Goal: Task Accomplishment & Management: Use online tool/utility

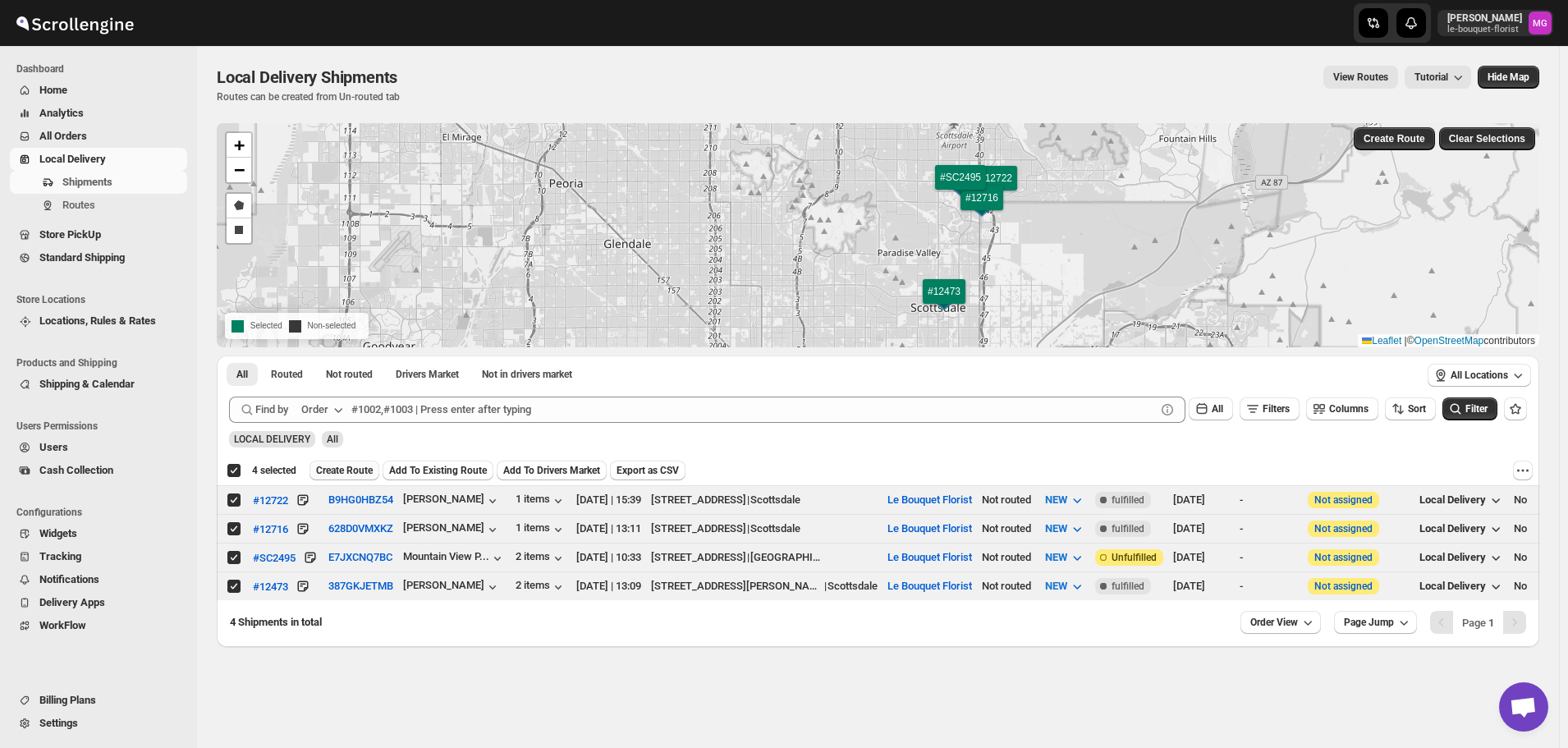
scroll to position [1049, 0]
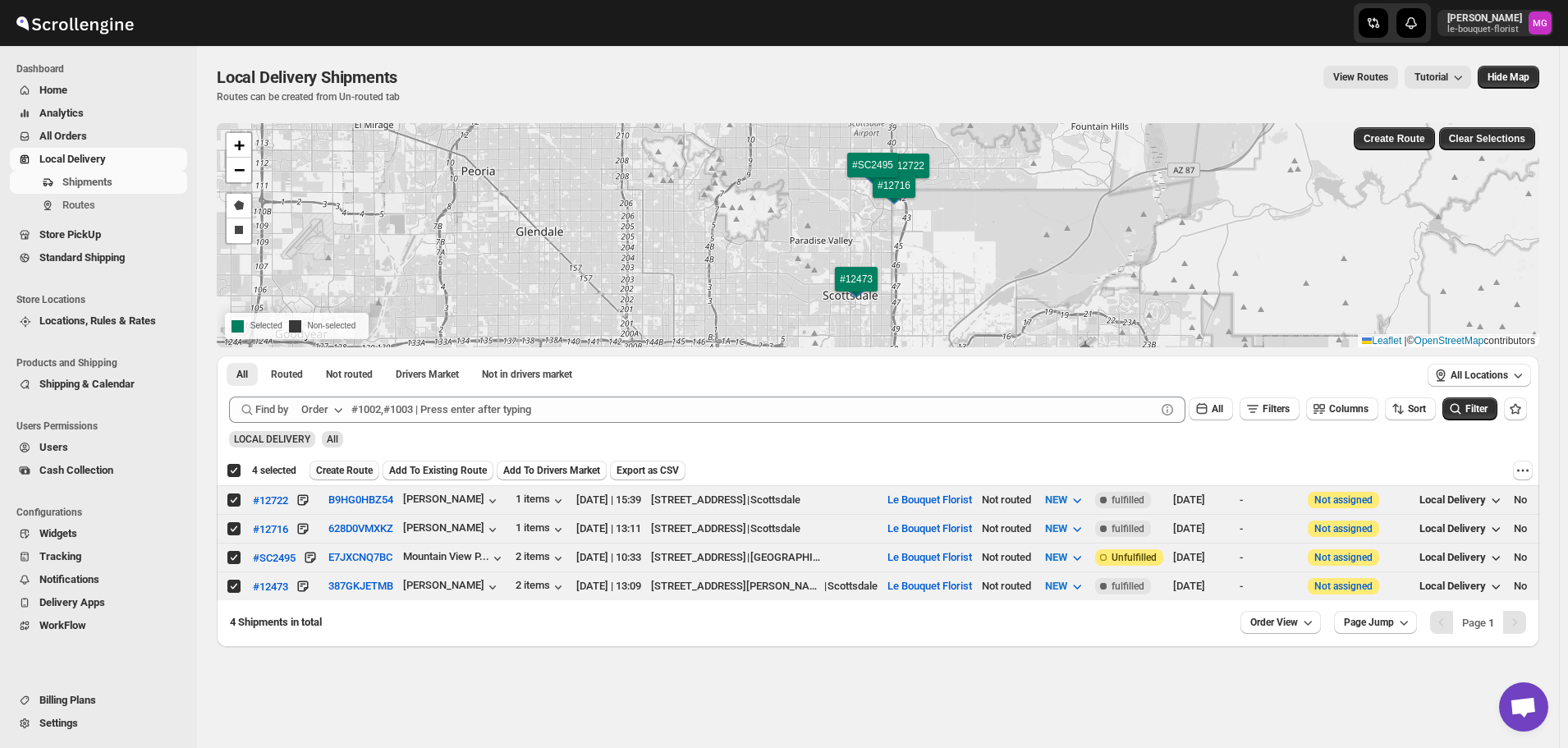
click at [349, 471] on span "Create Route" at bounding box center [344, 471] width 56 height 13
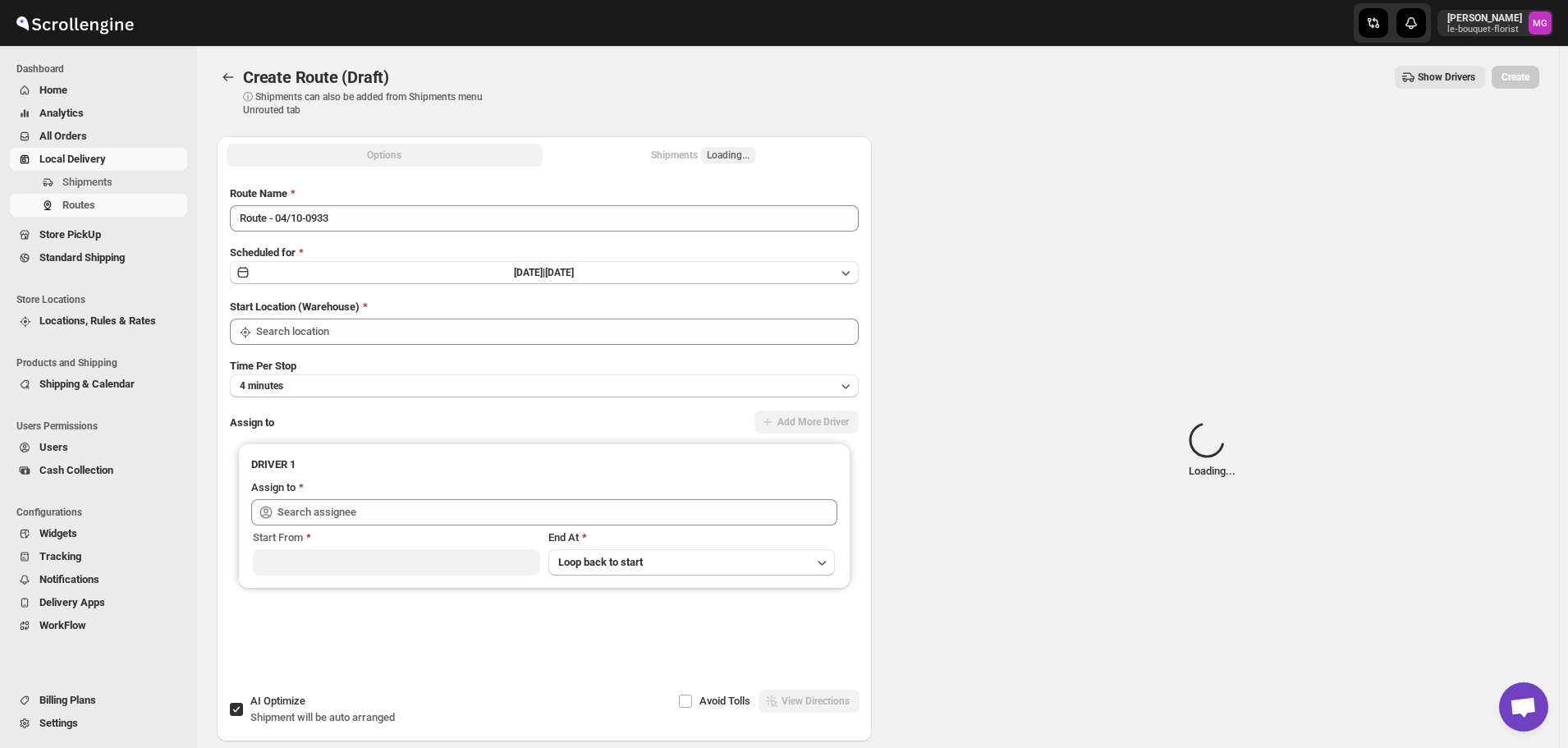
type input "Le Bouquet Florist"
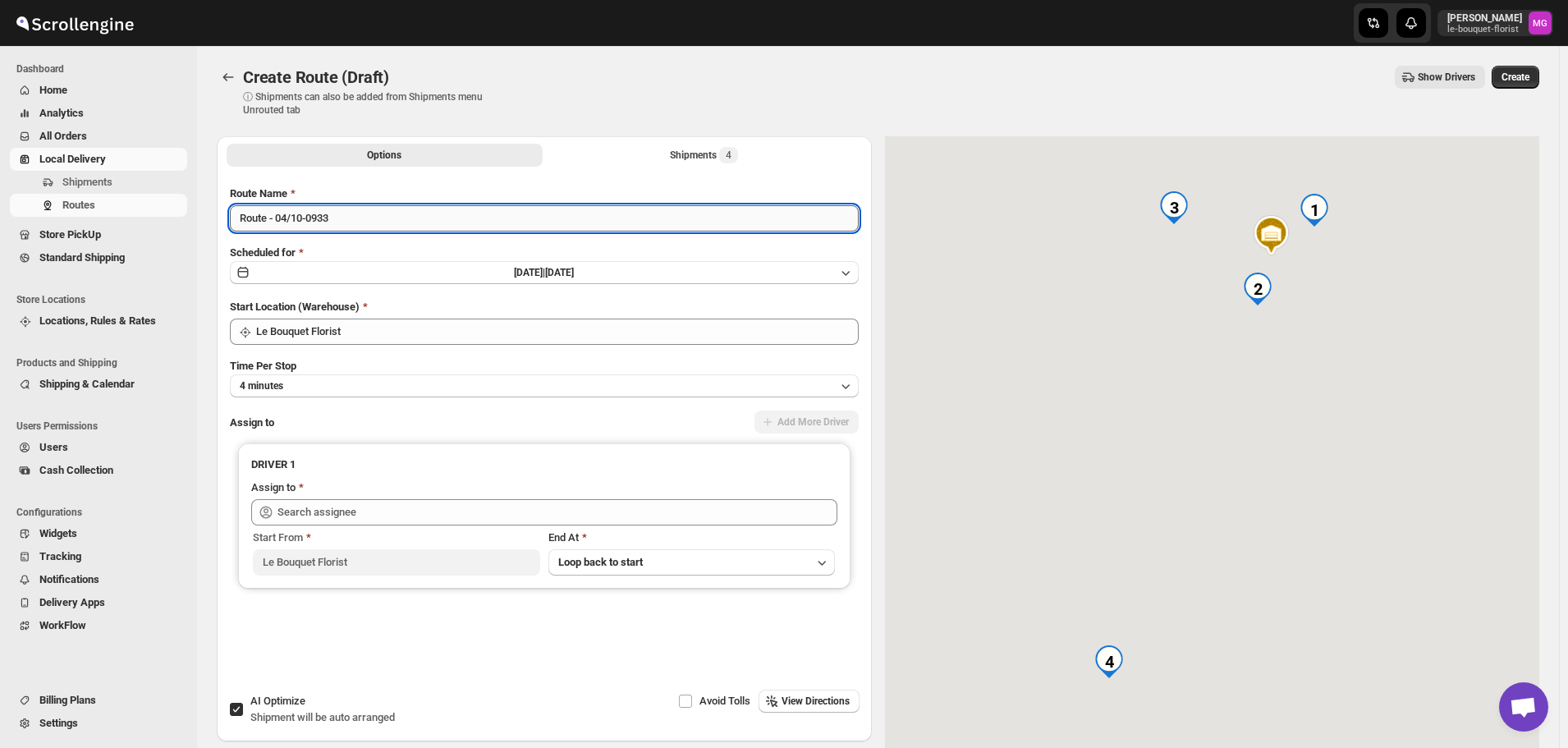
click at [331, 224] on input "Route - 04/10-0933" at bounding box center [544, 218] width 629 height 26
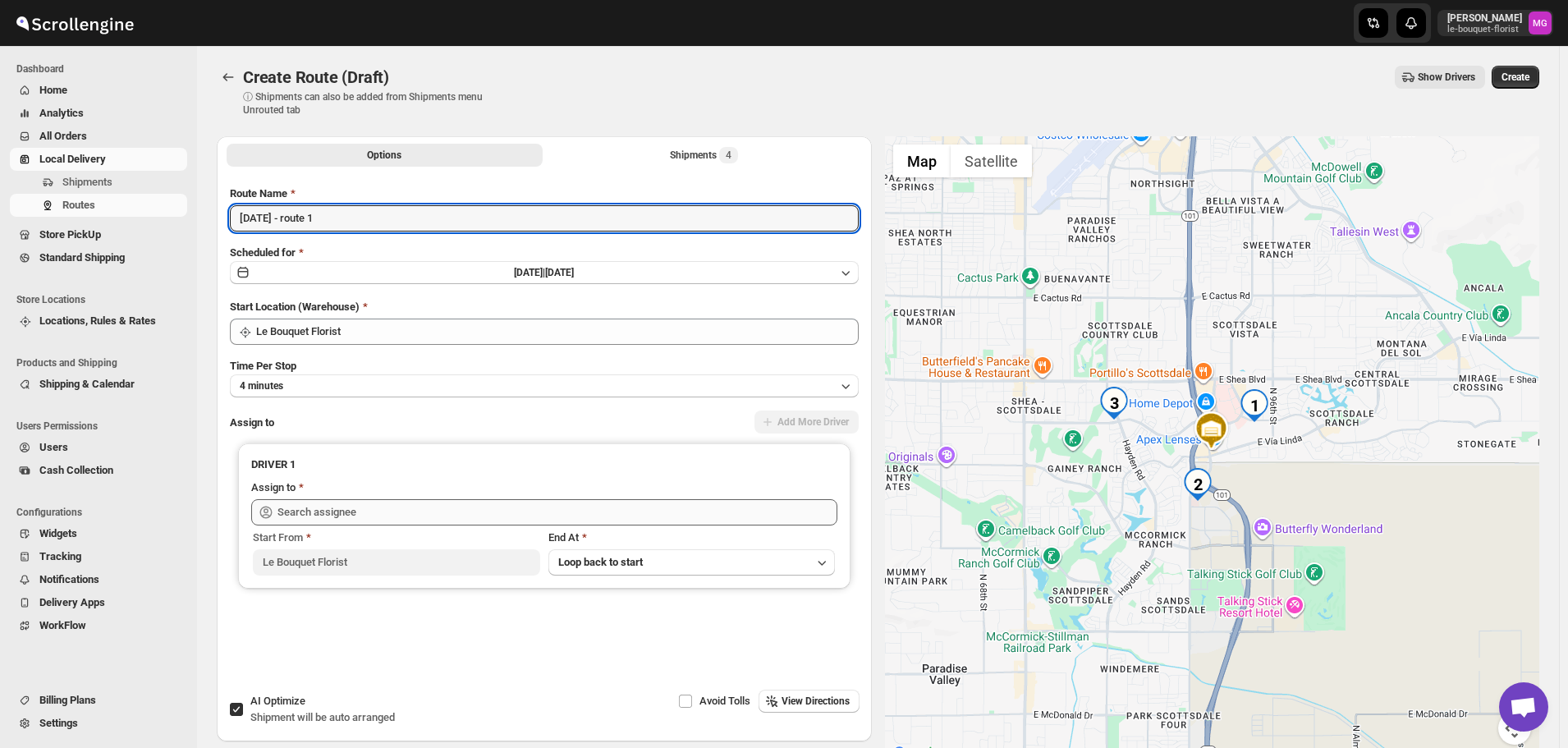
type input "[DATE] - route 1"
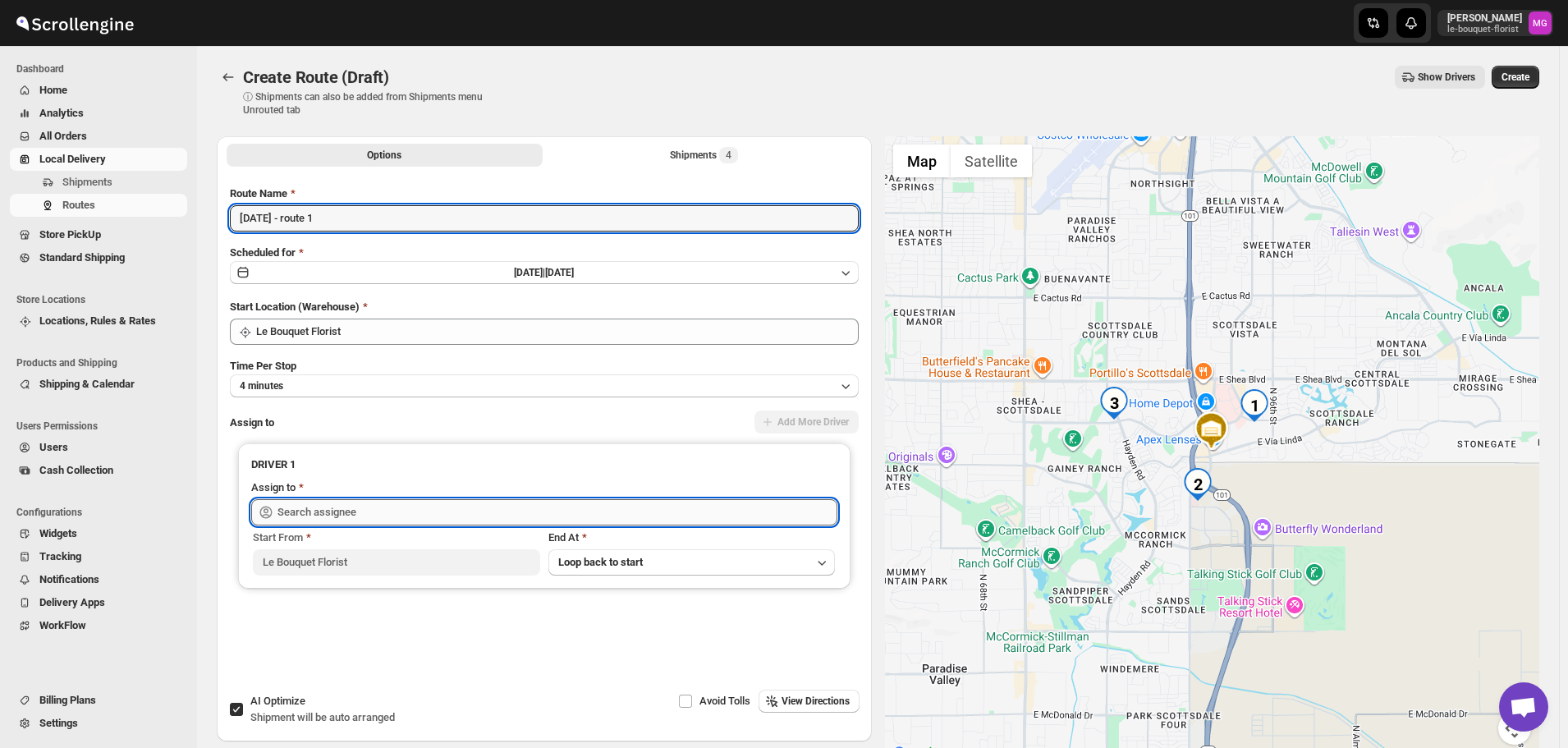
click at [405, 499] on input "text" at bounding box center [557, 512] width 560 height 26
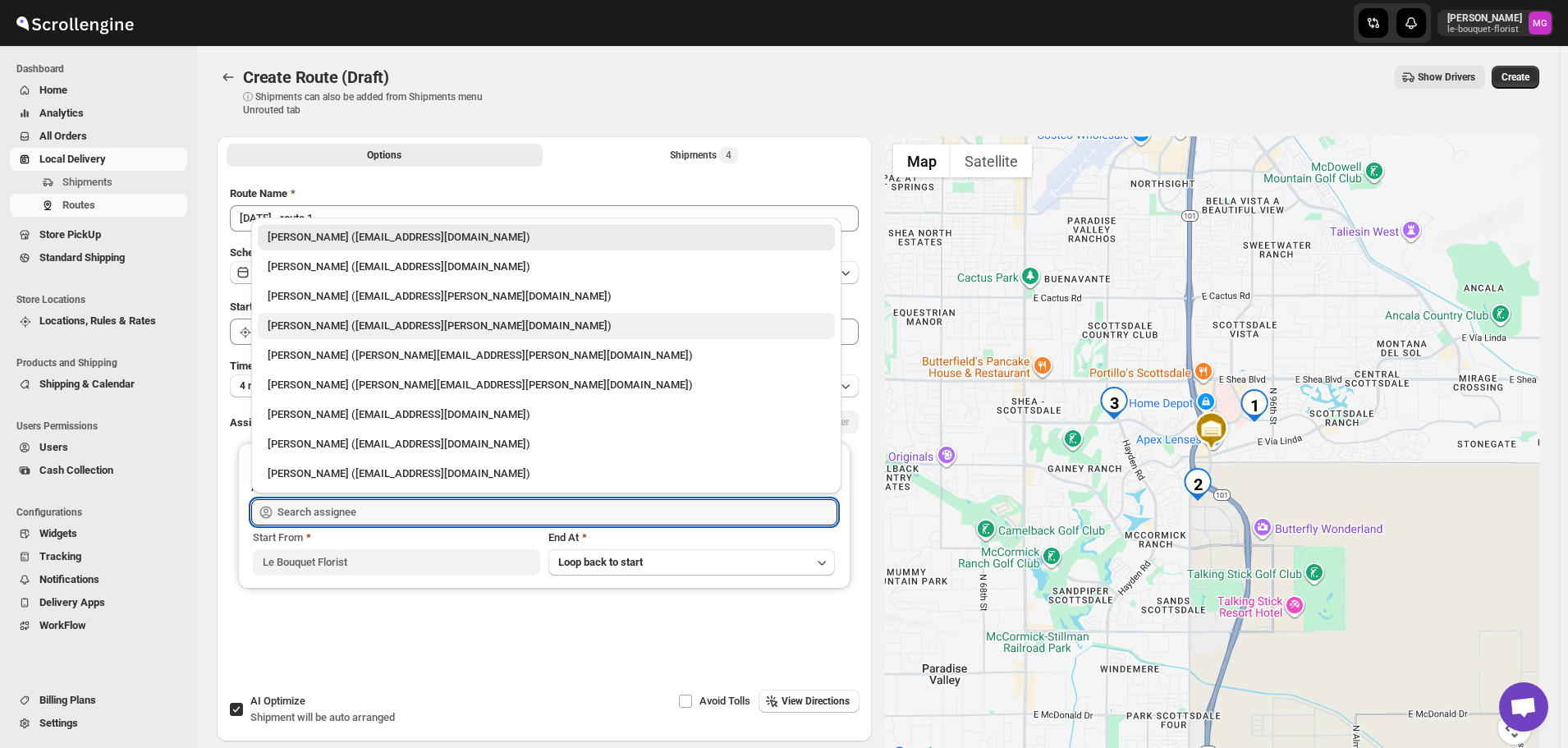
click at [360, 318] on div "Jennifer Gluth (jemfer@cox.net)" at bounding box center [545, 326] width 557 height 17
type input "Jennifer Gluth (jemfer@cox.net)"
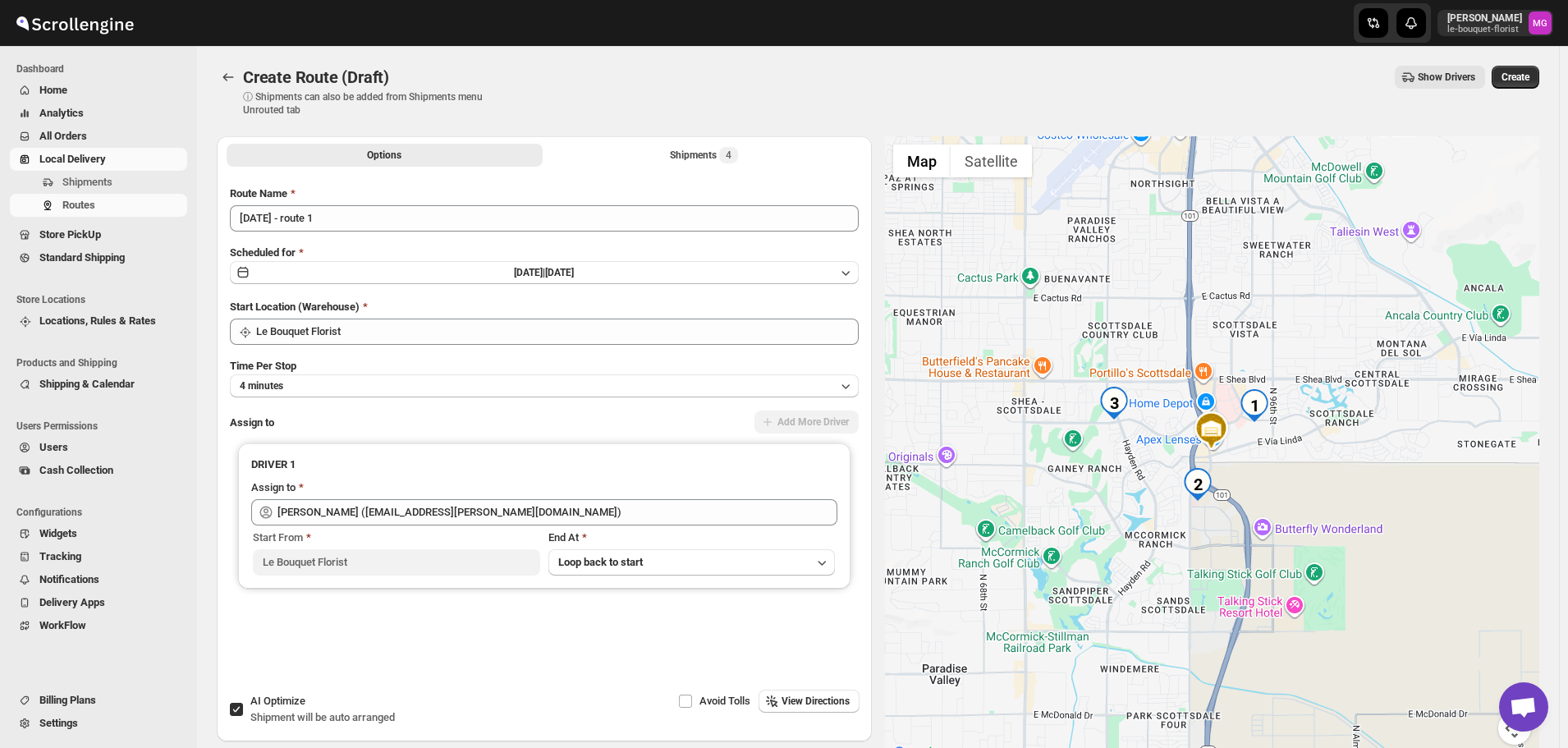
click at [261, 725] on div "AI Optimize Shipment will be auto arranged" at bounding box center [323, 708] width 145 height 33
click at [243, 716] on input "AI Optimize Shipment will be auto arranged" at bounding box center [236, 709] width 13 height 13
checkbox input "false"
click at [663, 171] on div "Options Shipments 4 More views Options Shipments 4 More views" at bounding box center [544, 154] width 655 height 36
click at [667, 182] on div "Route Name October 4 - route 1 Scheduled for Sat Oct 04 2025 | Today Start Loca…" at bounding box center [544, 430] width 655 height 516
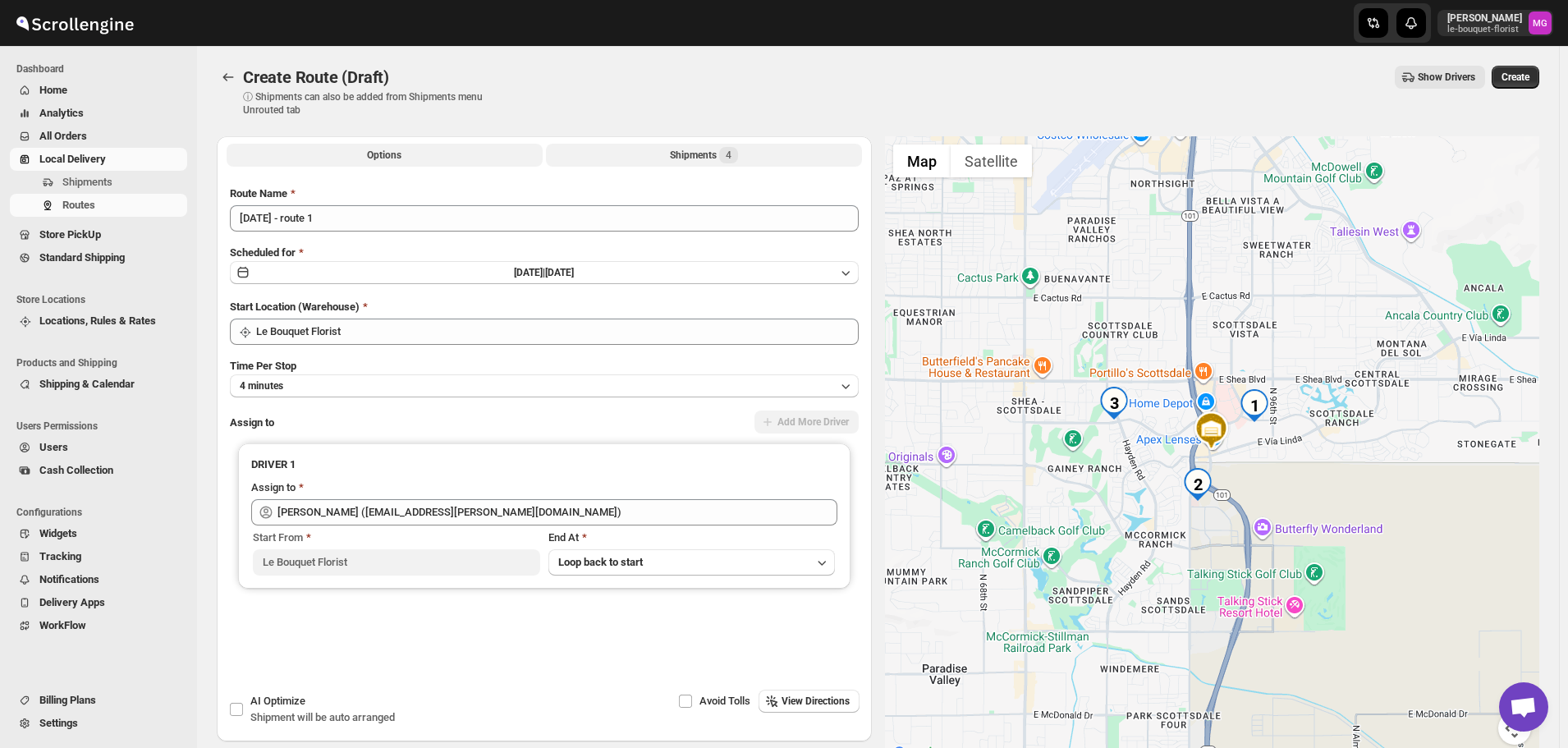
click at [666, 162] on button "Shipments 4" at bounding box center [704, 155] width 316 height 23
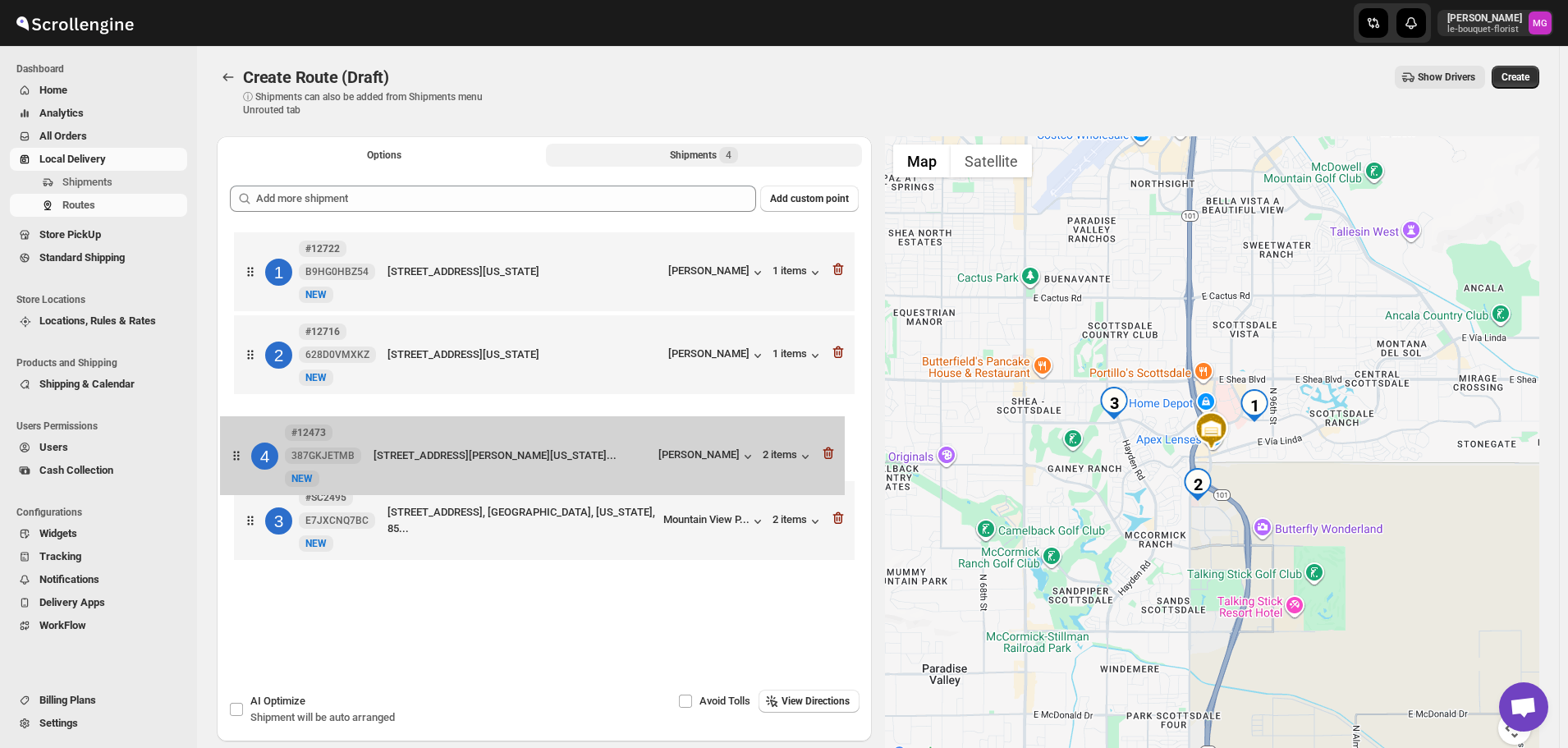
drag, startPoint x: 511, startPoint y: 535, endPoint x: 495, endPoint y: 459, distance: 77.7
click at [495, 459] on div "1 #12722 B9HG0HBZ54 New NEW 9775 N 94th Pl, Unit 103, Scottsdale, Arizona, 8525…" at bounding box center [544, 398] width 629 height 340
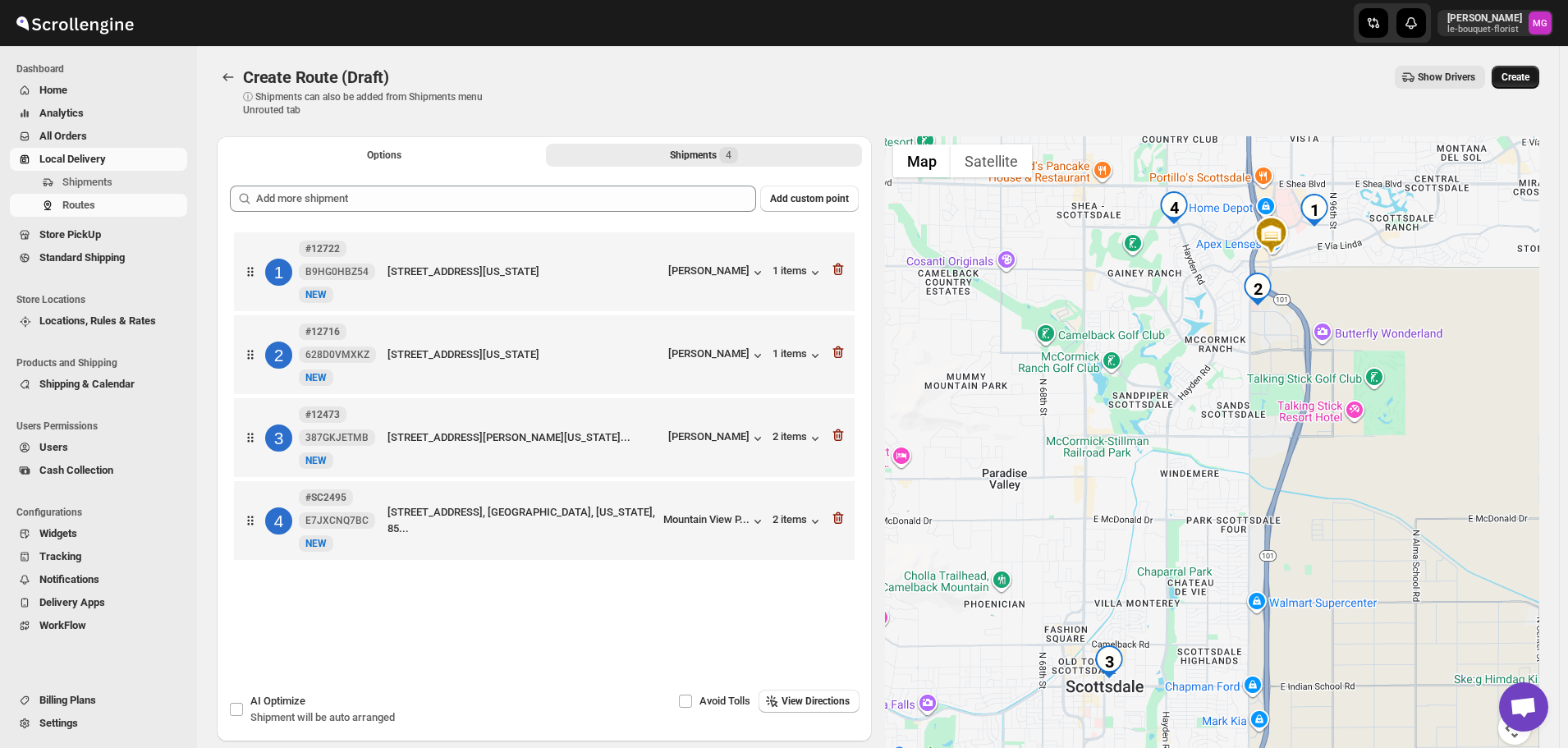
click at [1529, 77] on span "Create" at bounding box center [1514, 77] width 28 height 13
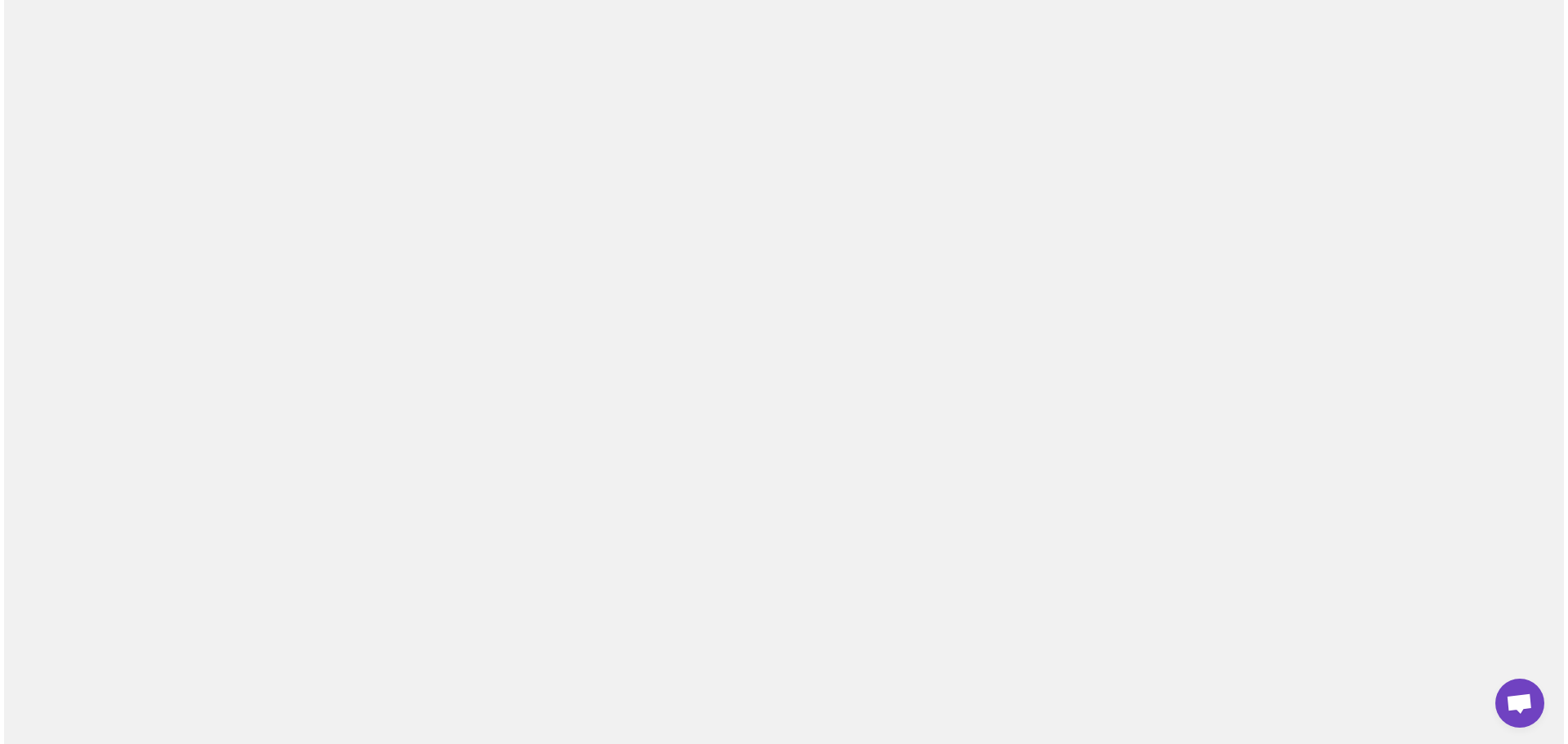
scroll to position [1043, 0]
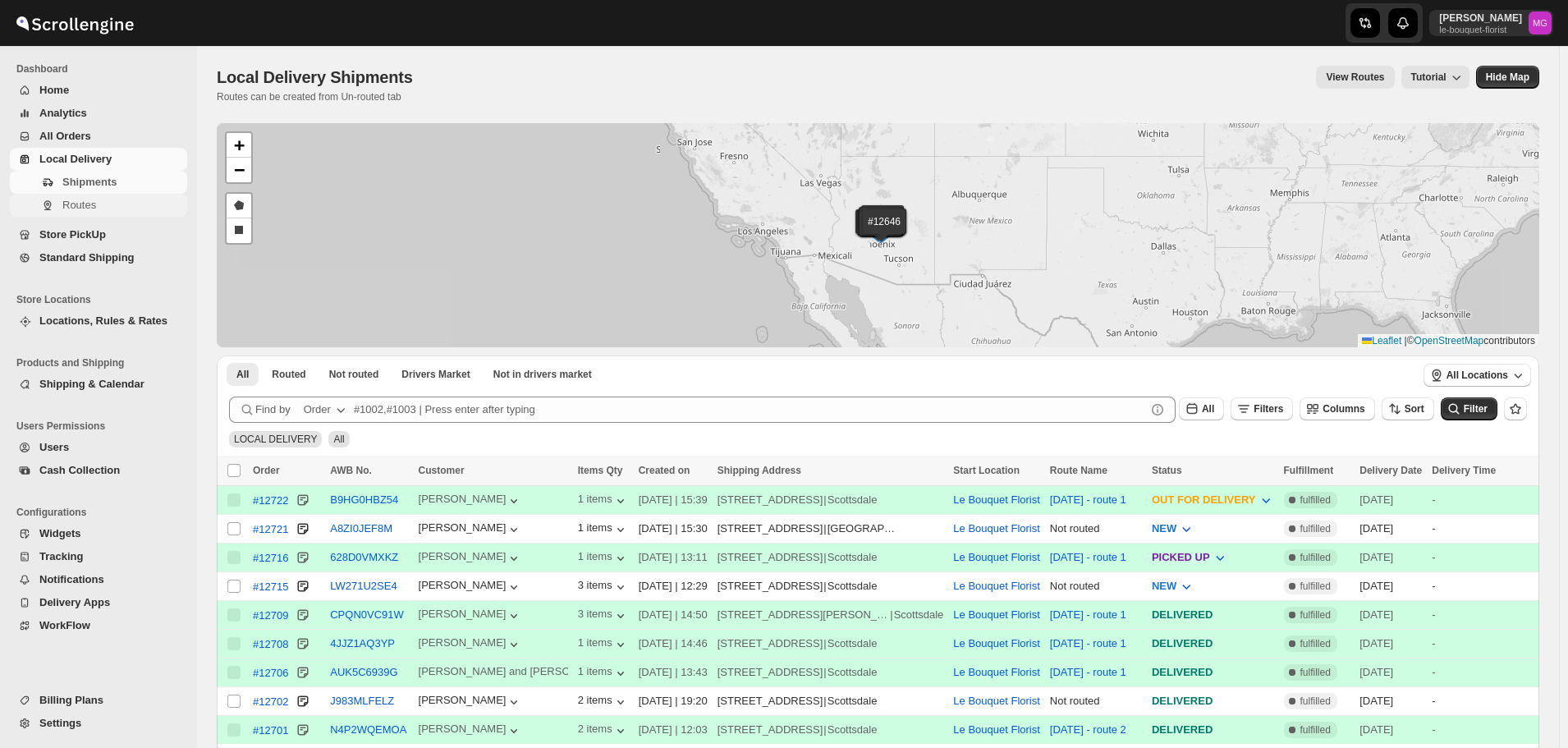
click at [124, 210] on span "Routes" at bounding box center [123, 205] width 122 height 17
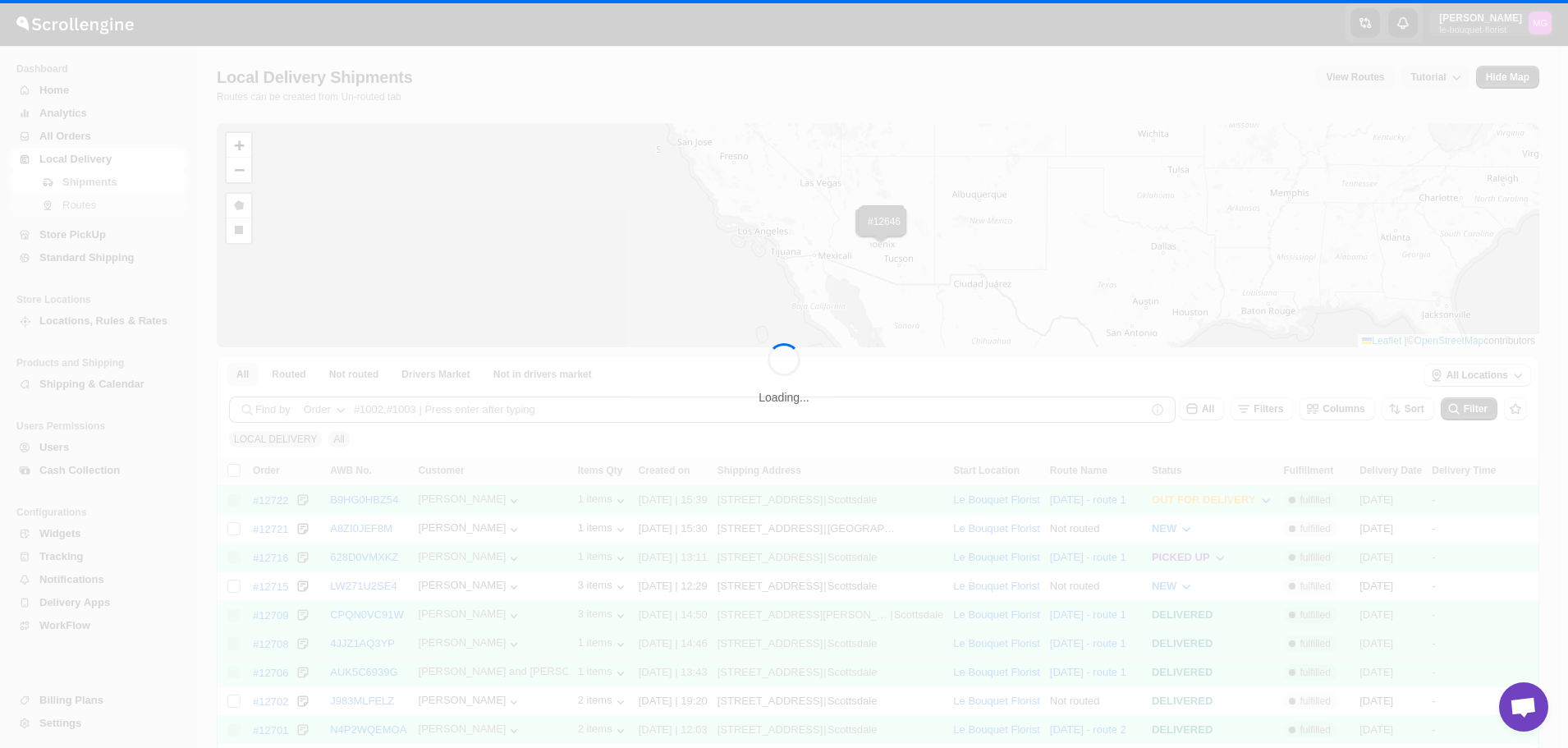
scroll to position [1049, 0]
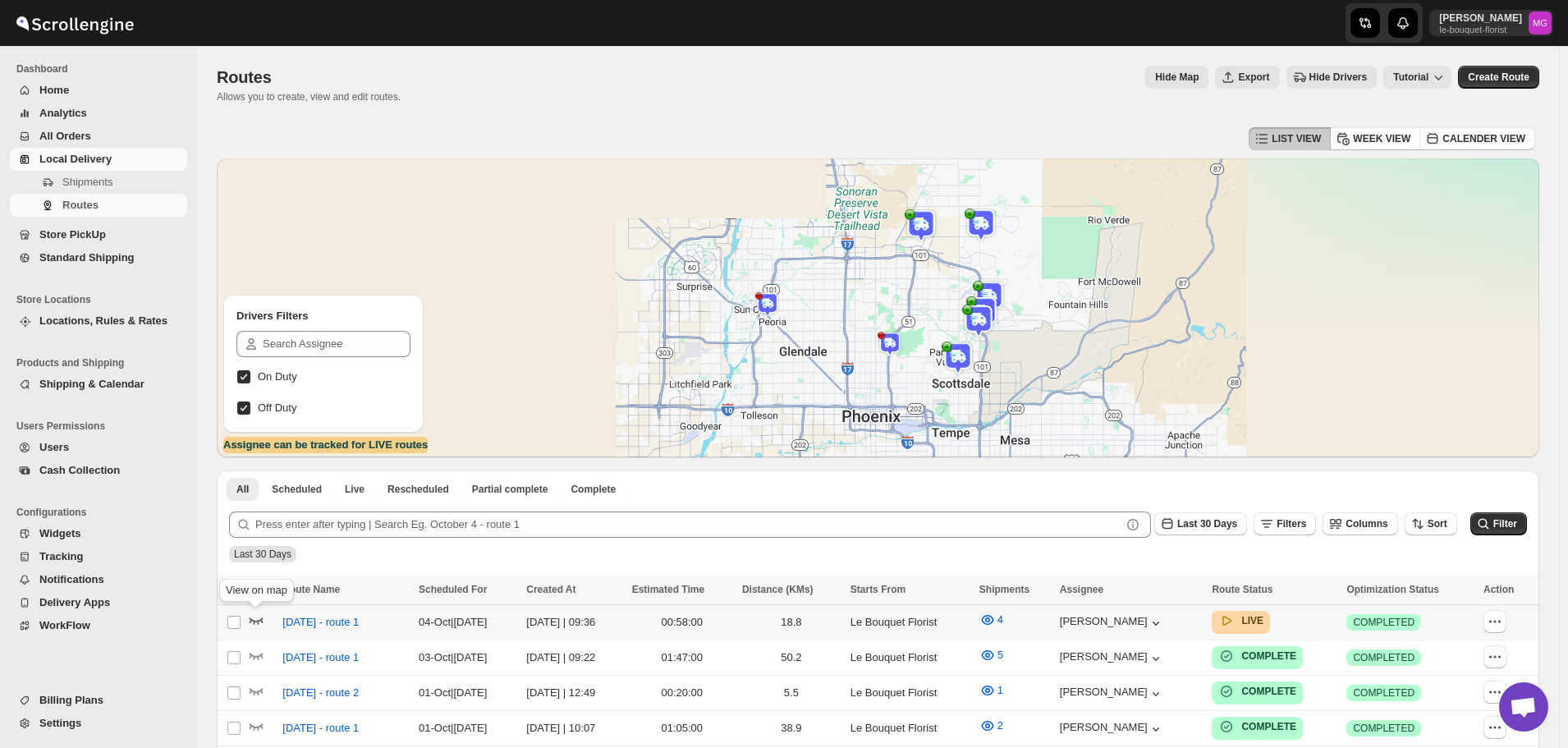
click at [258, 619] on icon "button" at bounding box center [256, 620] width 17 height 17
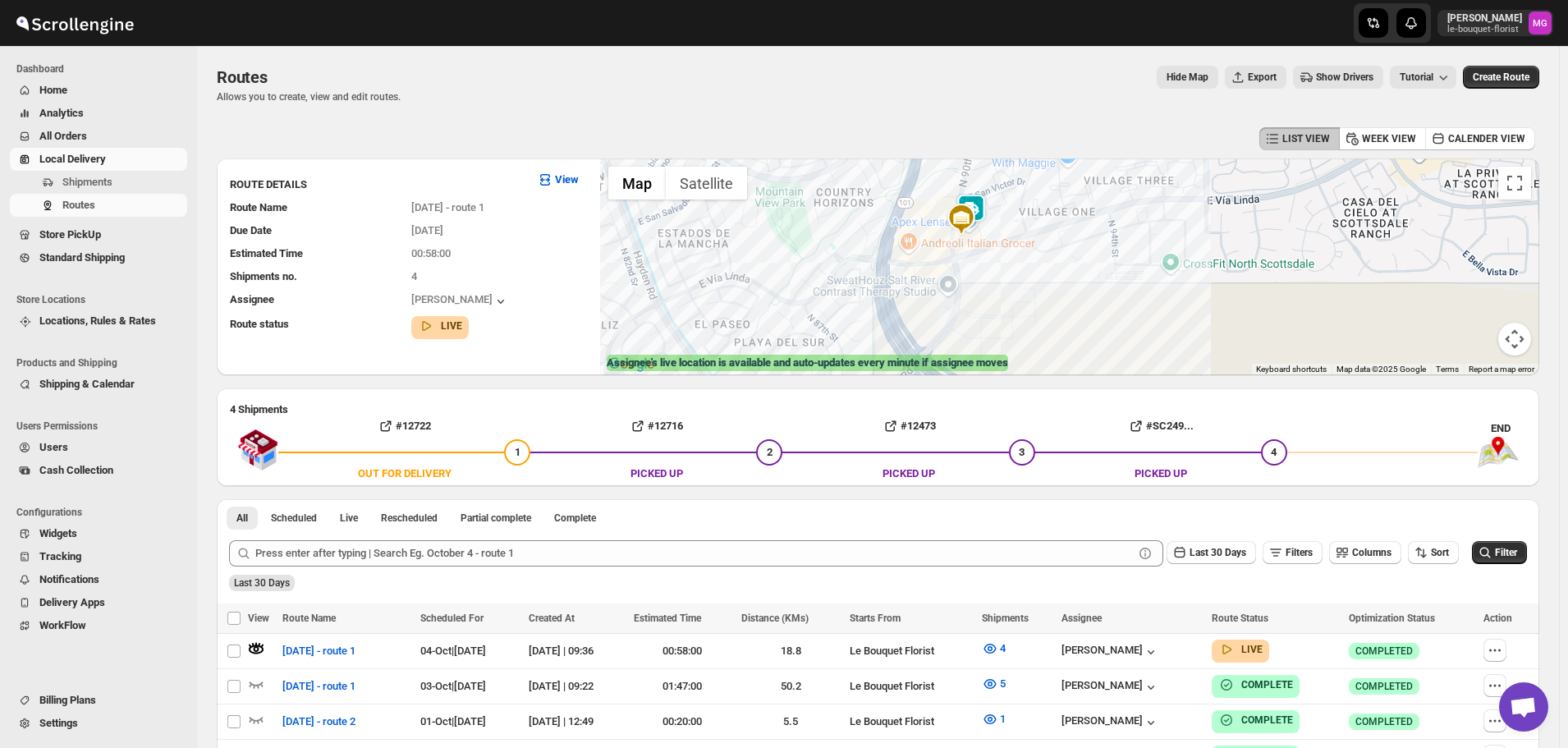
click at [984, 198] on img at bounding box center [971, 210] width 33 height 33
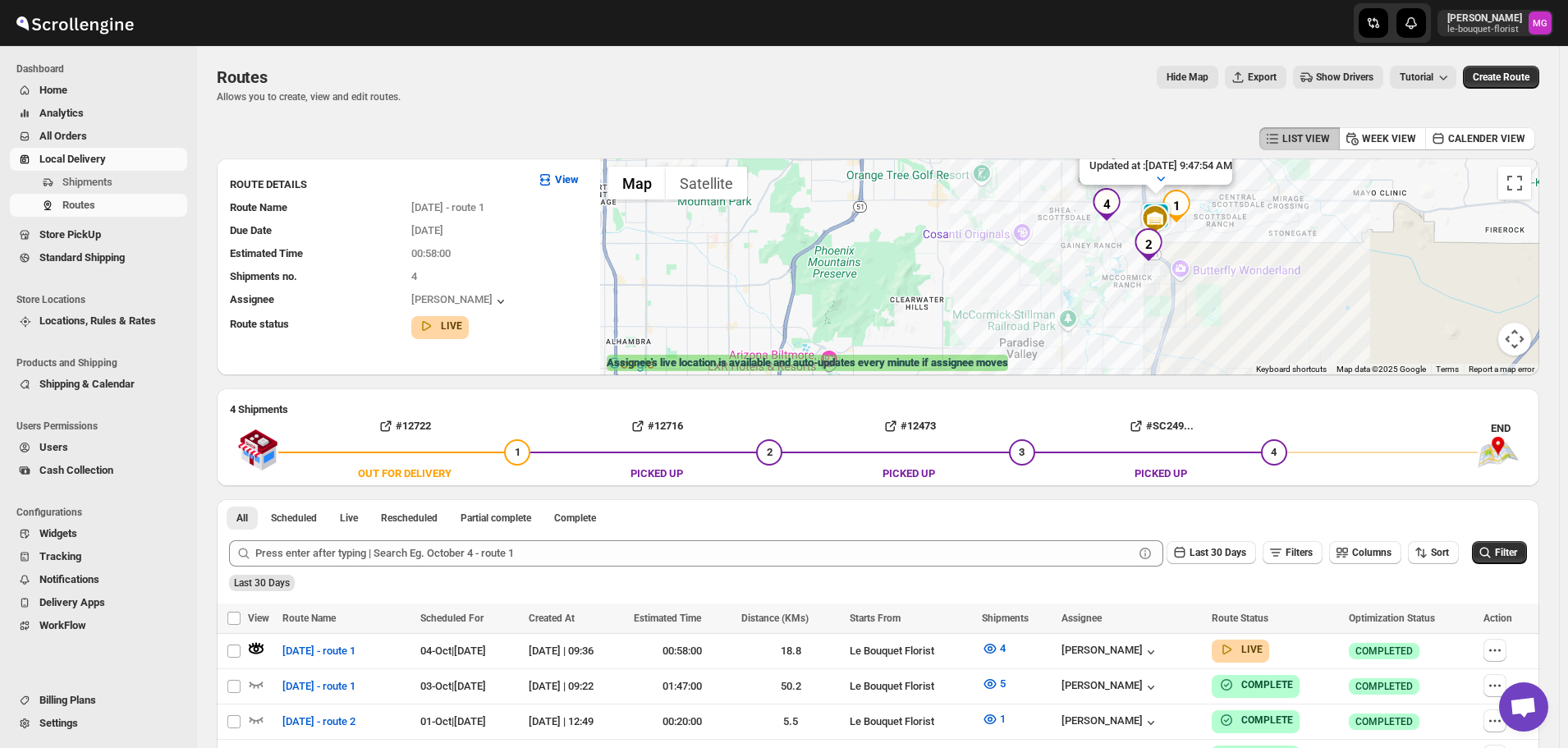
drag, startPoint x: 1401, startPoint y: 314, endPoint x: 1367, endPoint y: 225, distance: 95.3
click at [1367, 225] on div "Assignee : Jennifer Gluth Updated at : 10/4/2025, 9:47:54 AM Duty mode Enabled …" at bounding box center [1069, 267] width 939 height 217
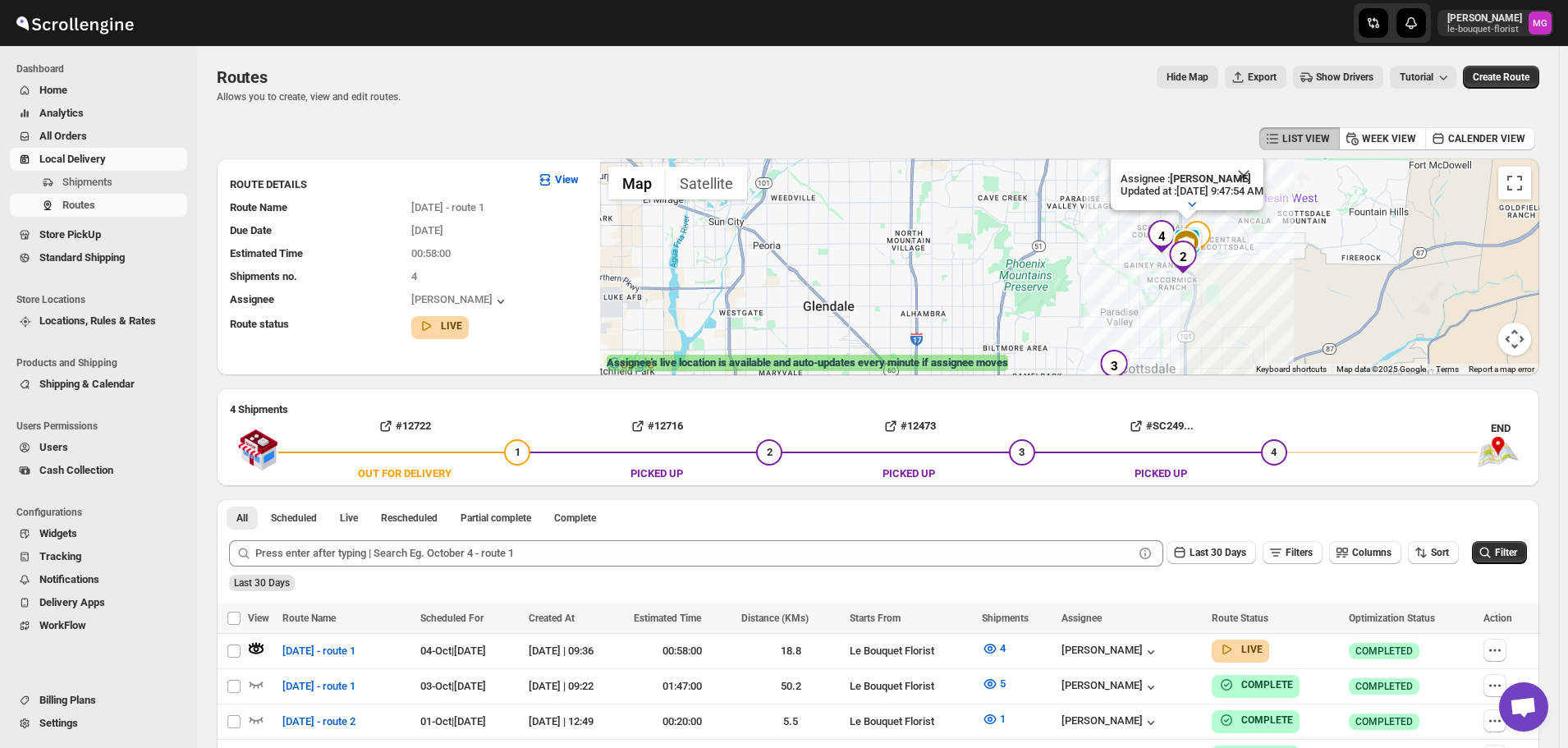
drag, startPoint x: 1400, startPoint y: 273, endPoint x: 1331, endPoint y: 307, distance: 76.9
click at [1331, 307] on div "Assignee : Jennifer Gluth Updated at : 10/4/2025, 9:47:54 AM Duty mode Enabled …" at bounding box center [1069, 267] width 939 height 217
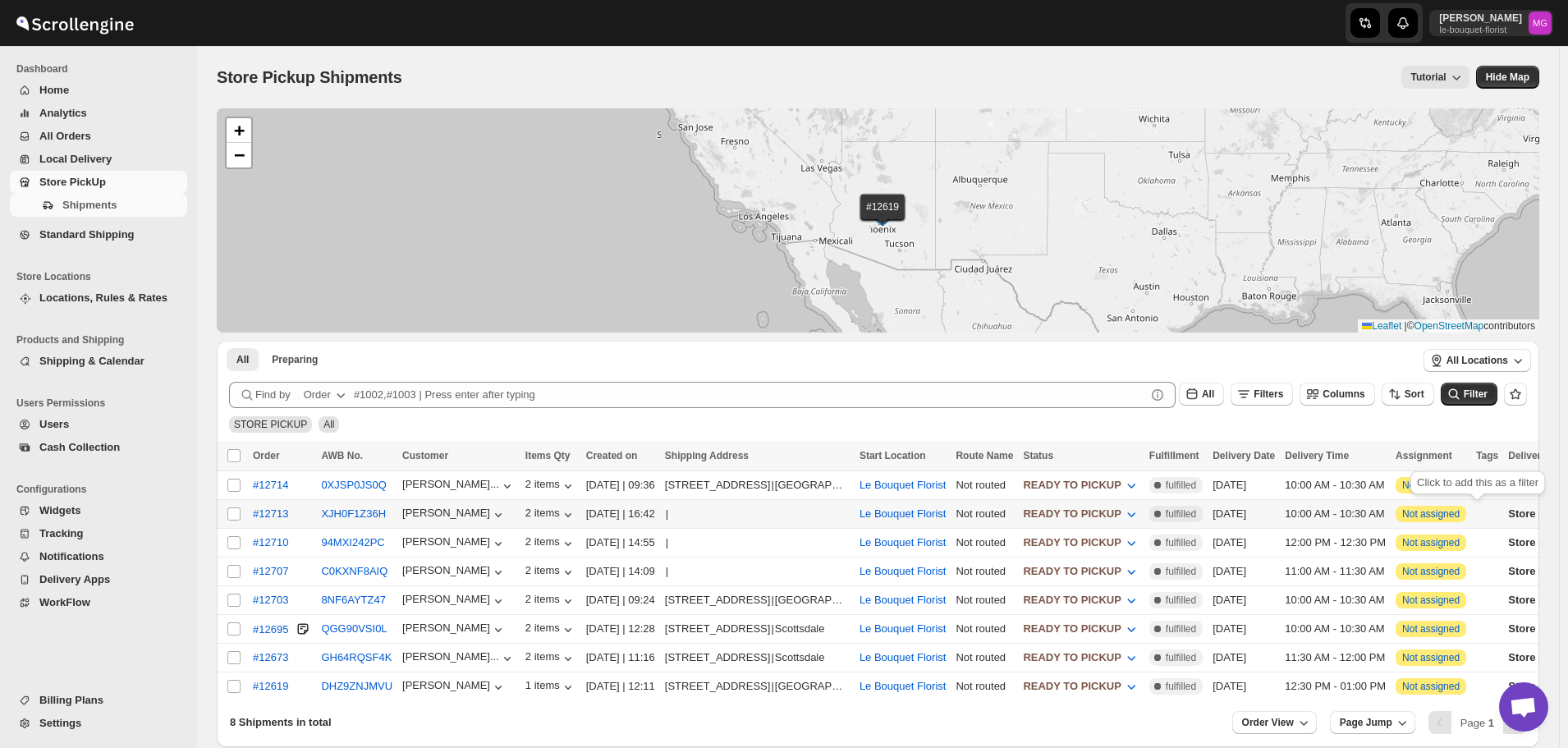
scroll to position [1049, 0]
drag, startPoint x: 1155, startPoint y: 503, endPoint x: 1153, endPoint y: 492, distance: 11.2
click at [1153, 492] on tbody "Select shipment #12714 0XJSP0JS0Q Whitney Ellingt... 2 items 03-Oct-25 | 09:36 …" at bounding box center [997, 586] width 1560 height 229
click at [1120, 518] on span "READY TO PICKUP" at bounding box center [1071, 514] width 97 height 13
click at [1110, 661] on div "CUSTOMER PICKED UP" at bounding box center [1129, 661] width 122 height 17
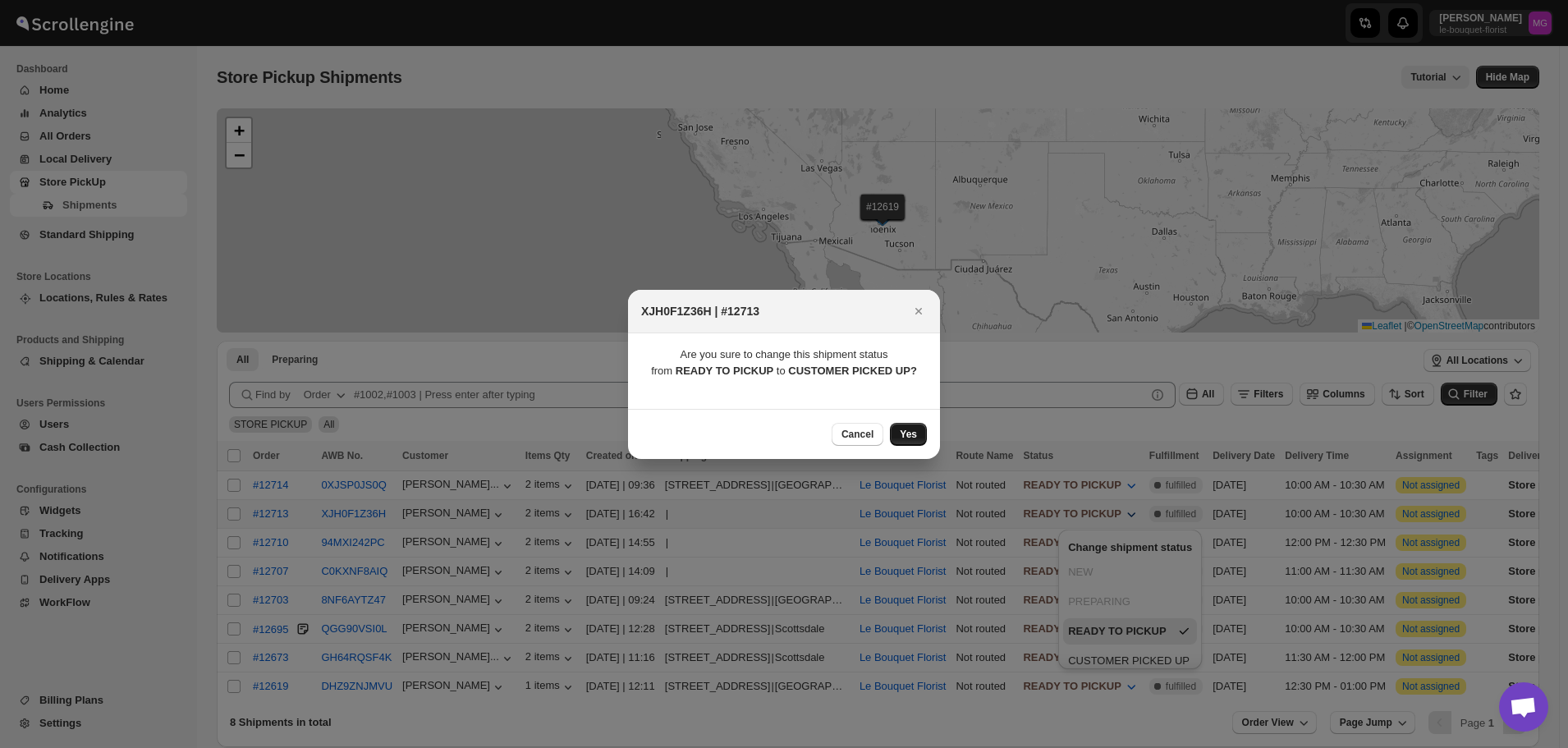
click at [923, 431] on button "Yes" at bounding box center [908, 434] width 37 height 23
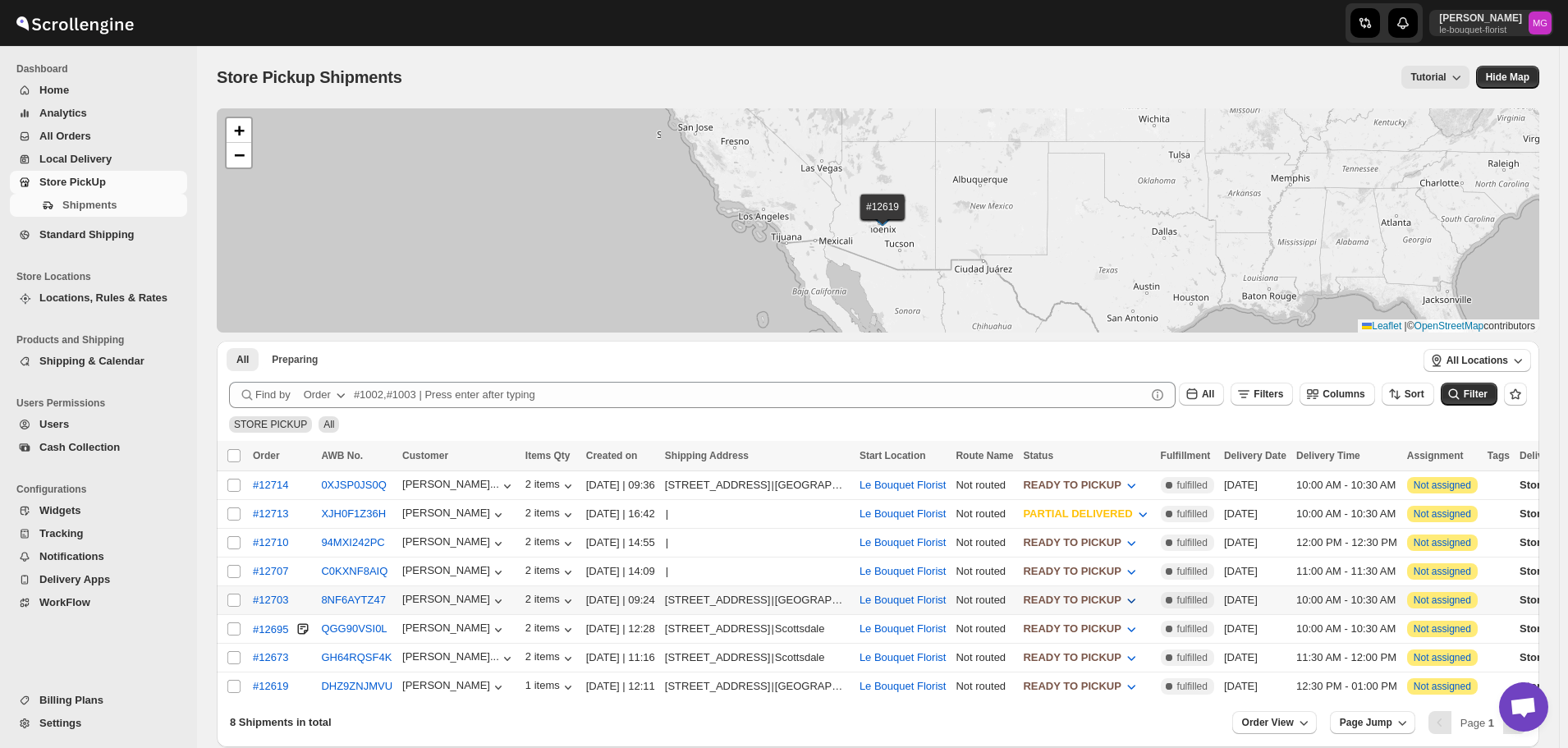
click at [1120, 598] on span "READY TO PICKUP" at bounding box center [1071, 599] width 97 height 13
click at [1163, 572] on div "CUSTOMER PICKED UP" at bounding box center [1129, 571] width 122 height 17
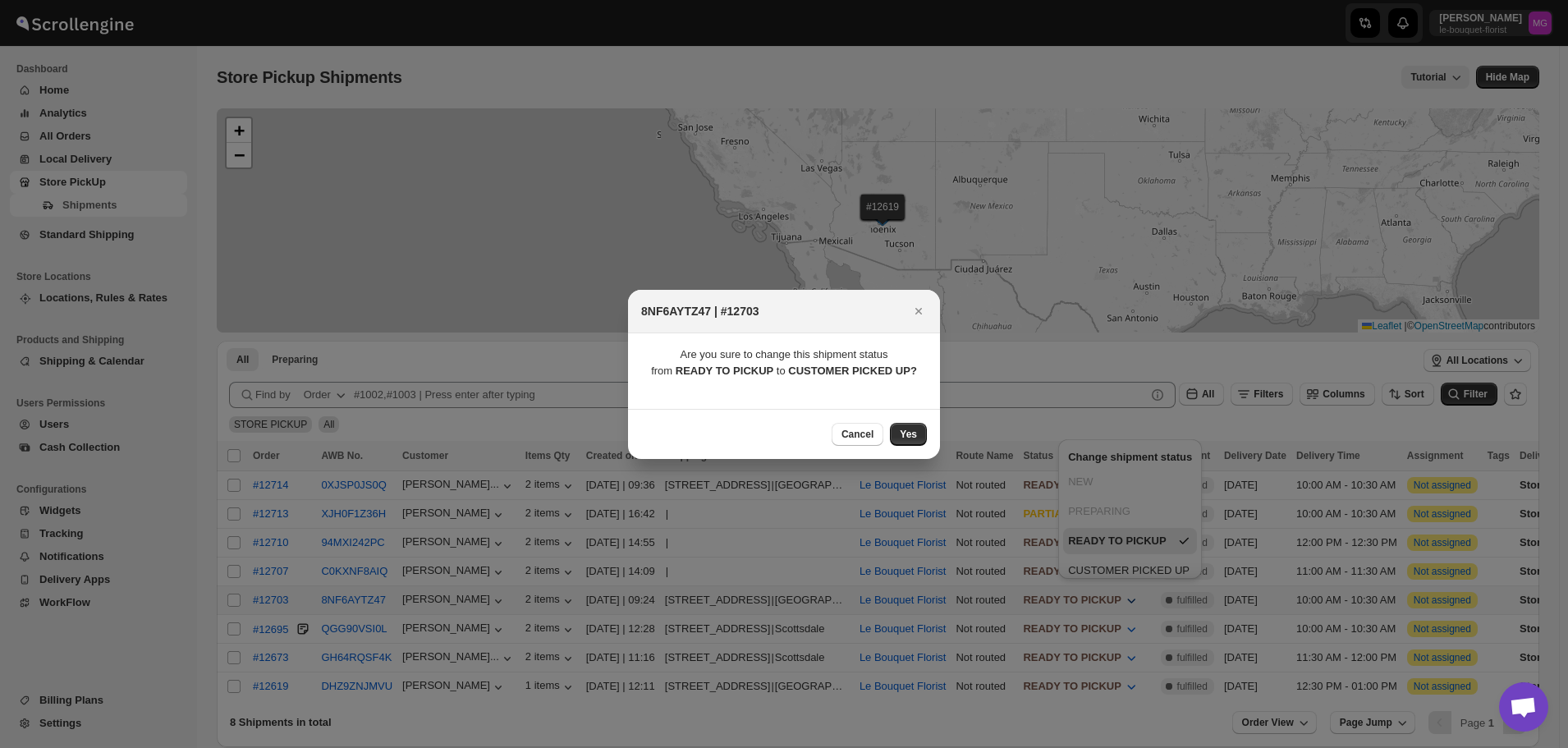
click at [917, 421] on div "Cancel Yes" at bounding box center [783, 434] width 312 height 50
click at [914, 425] on button "Yes" at bounding box center [908, 434] width 37 height 23
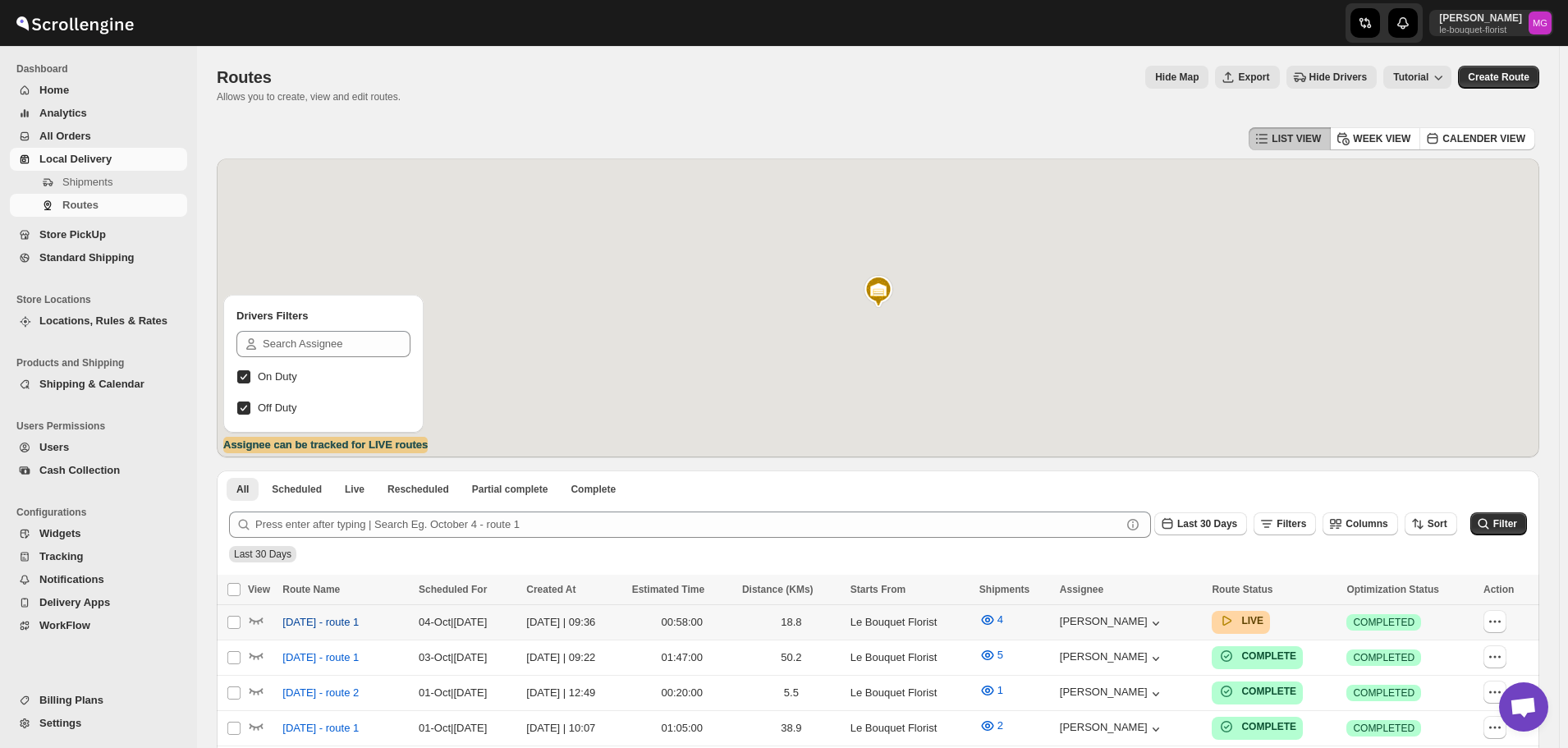
scroll to position [1049, 0]
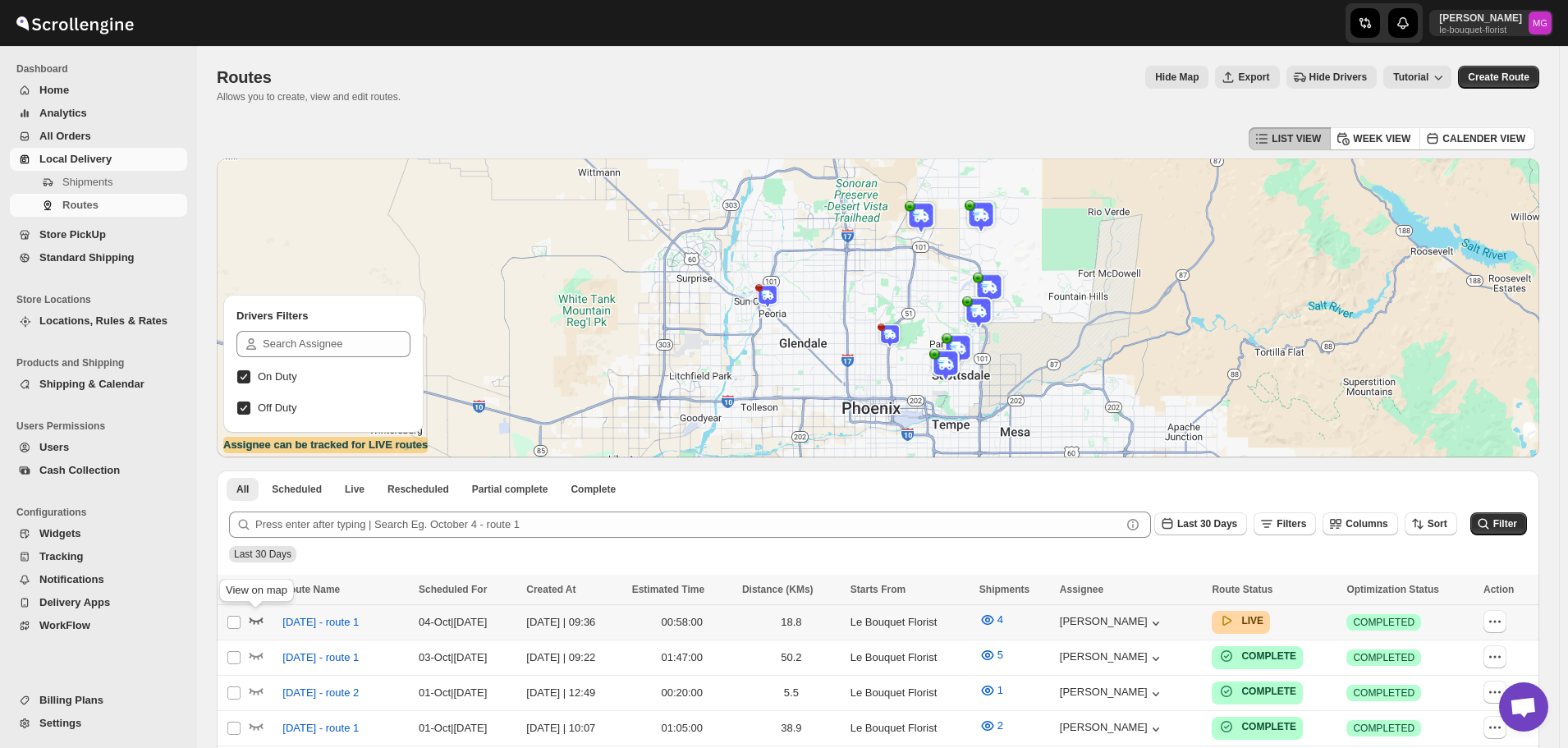
click at [255, 617] on icon "button" at bounding box center [256, 620] width 17 height 17
